Goal: Task Accomplishment & Management: Use online tool/utility

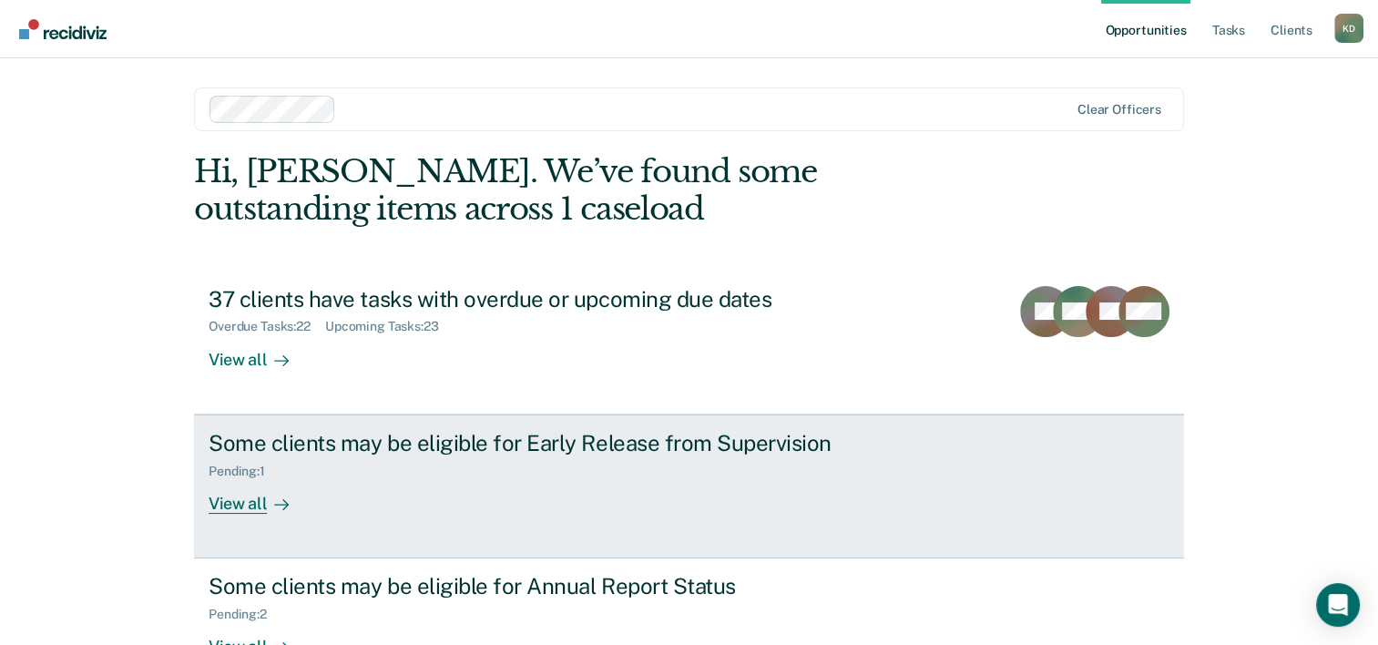
click at [623, 438] on div "Some clients may be eligible for Early Release from Supervision" at bounding box center [528, 443] width 639 height 26
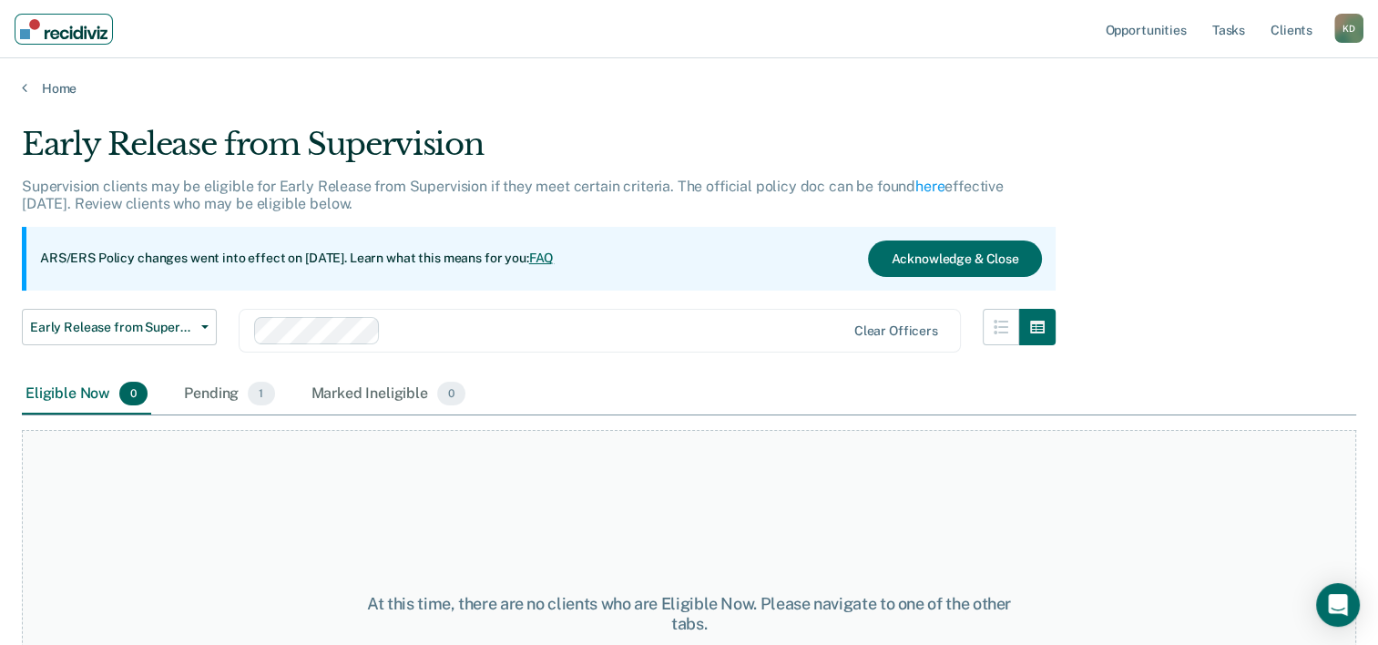
click at [36, 37] on img "Main navigation" at bounding box center [63, 29] width 87 height 20
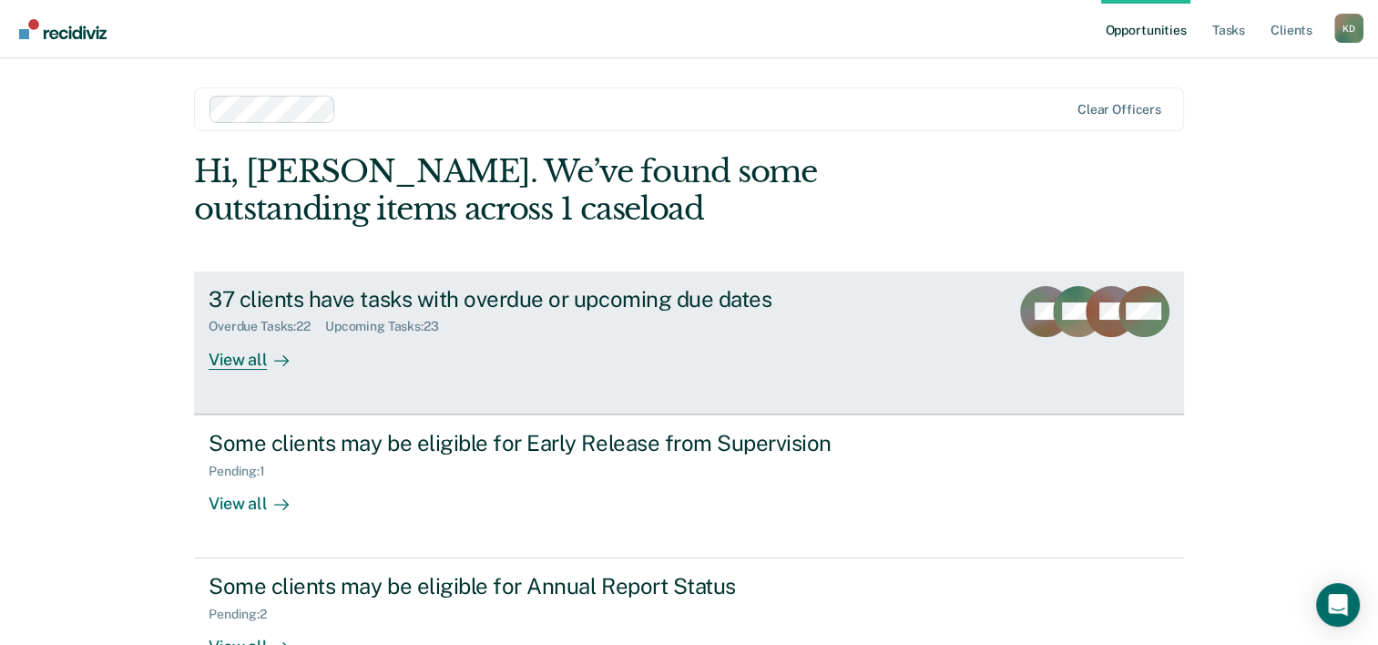
click at [304, 363] on div "View all" at bounding box center [260, 352] width 102 height 36
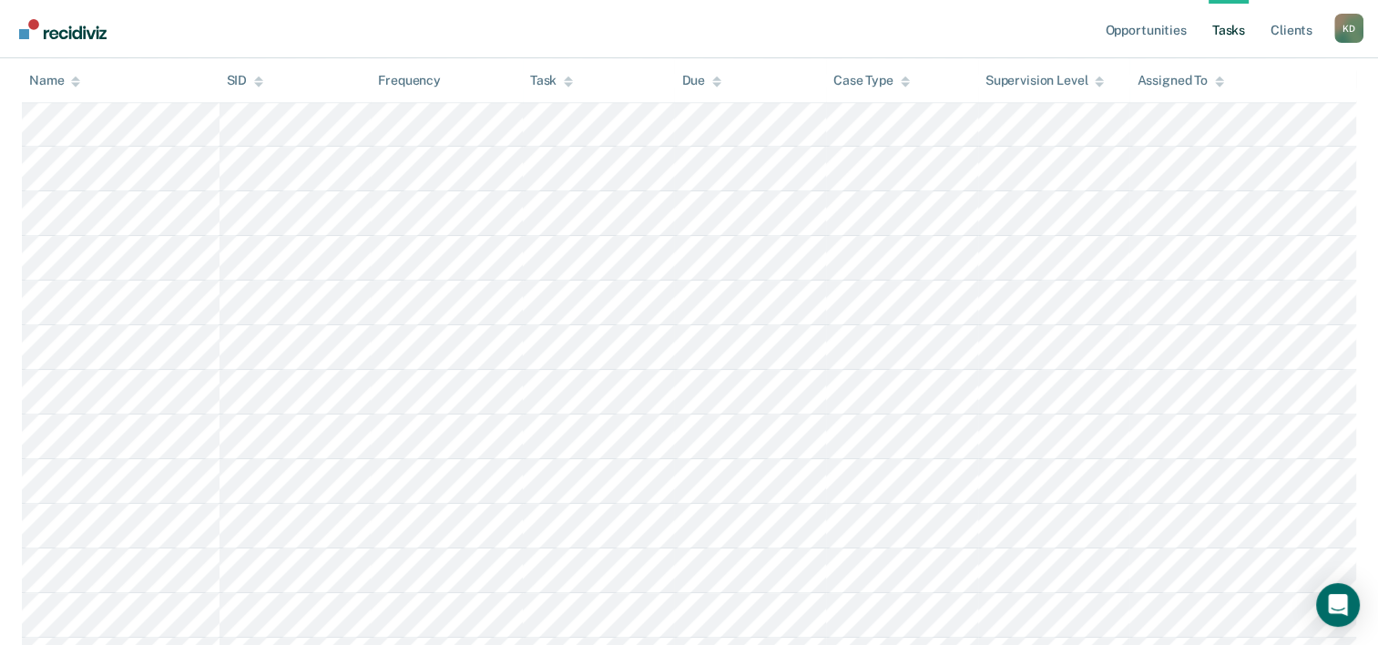
scroll to position [1038, 0]
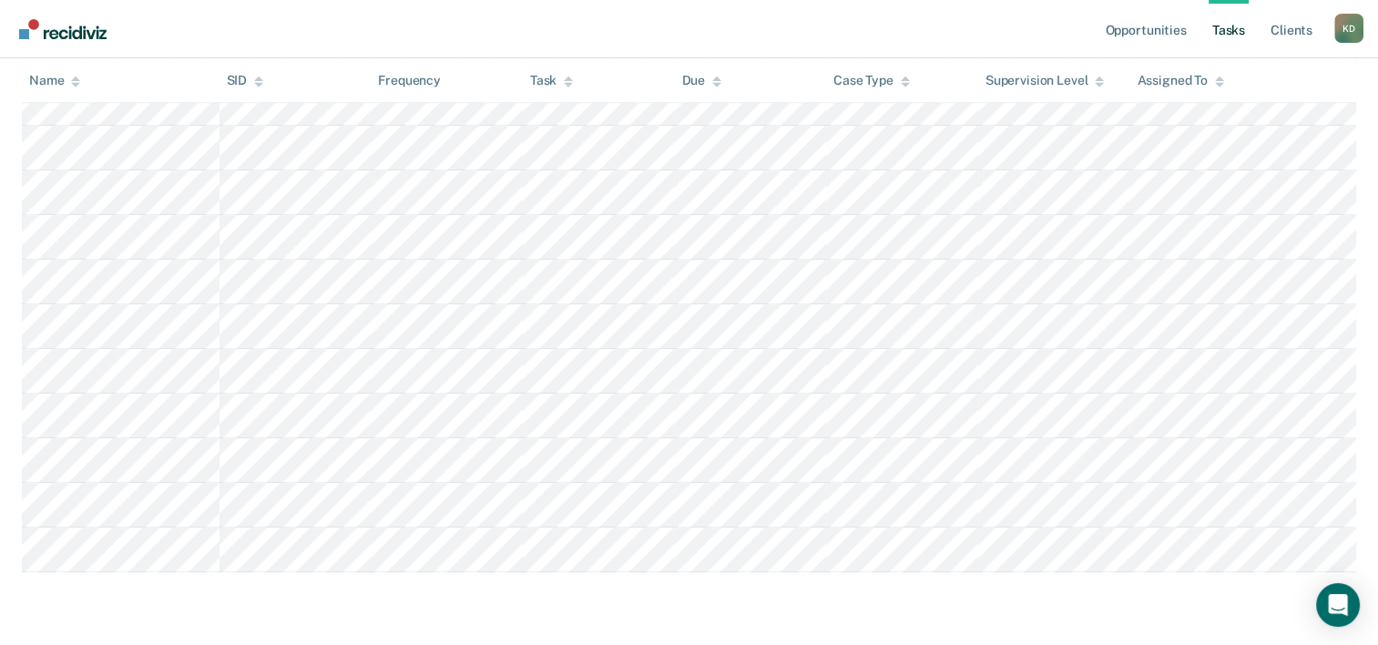
scroll to position [1917, 0]
